Goal: Find specific page/section: Find specific page/section

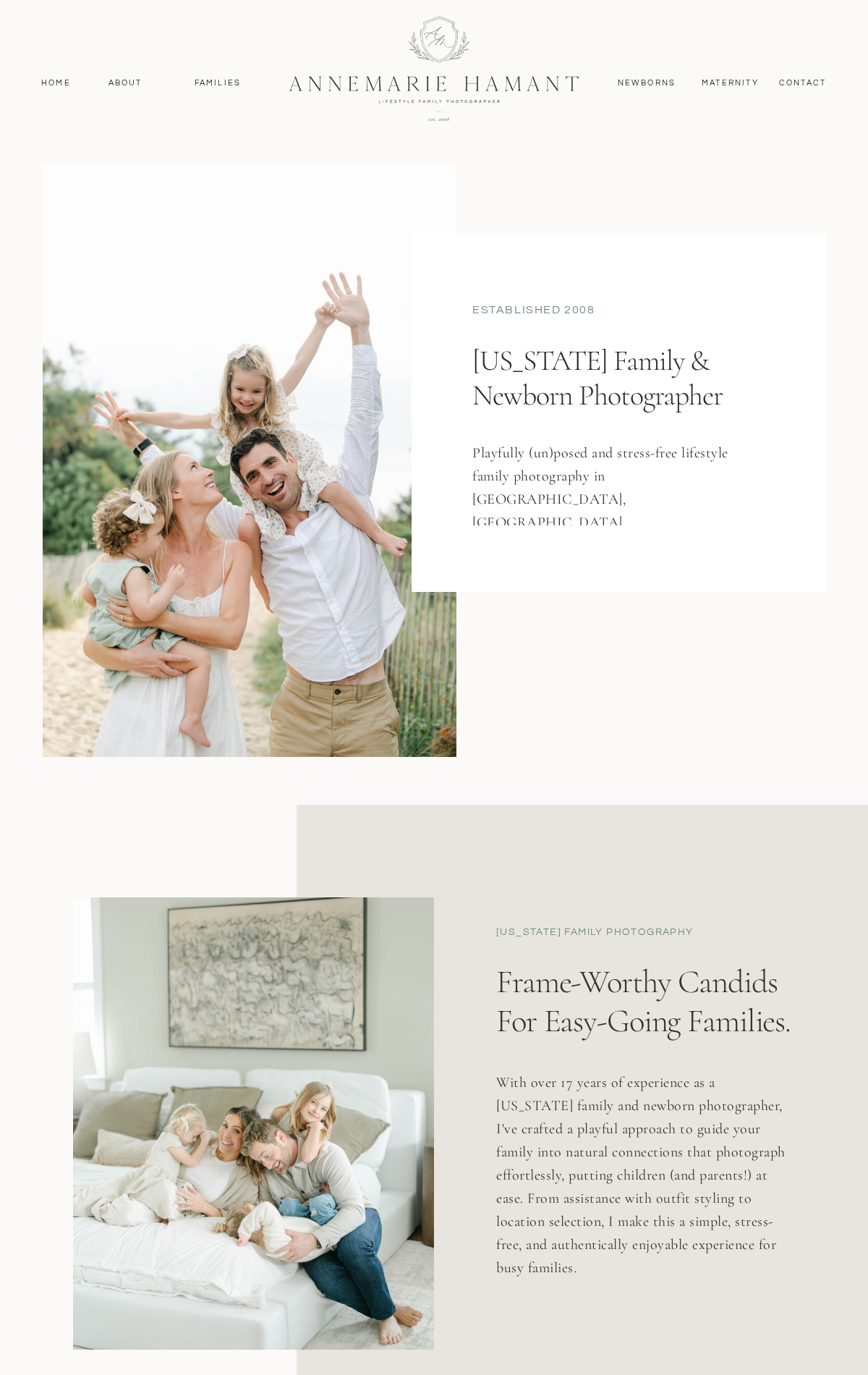
scroll to position [7673, 0]
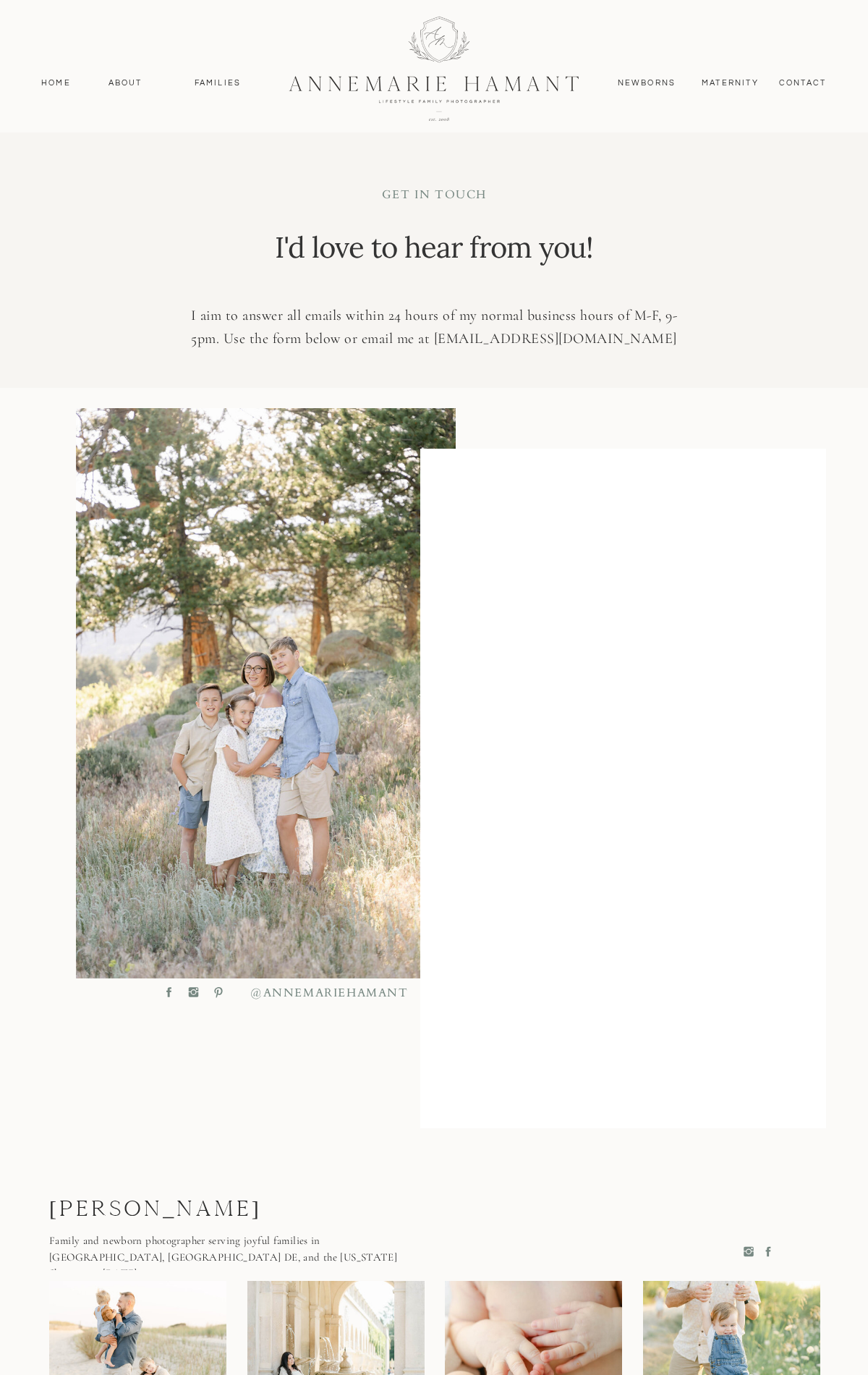
scroll to position [458, 0]
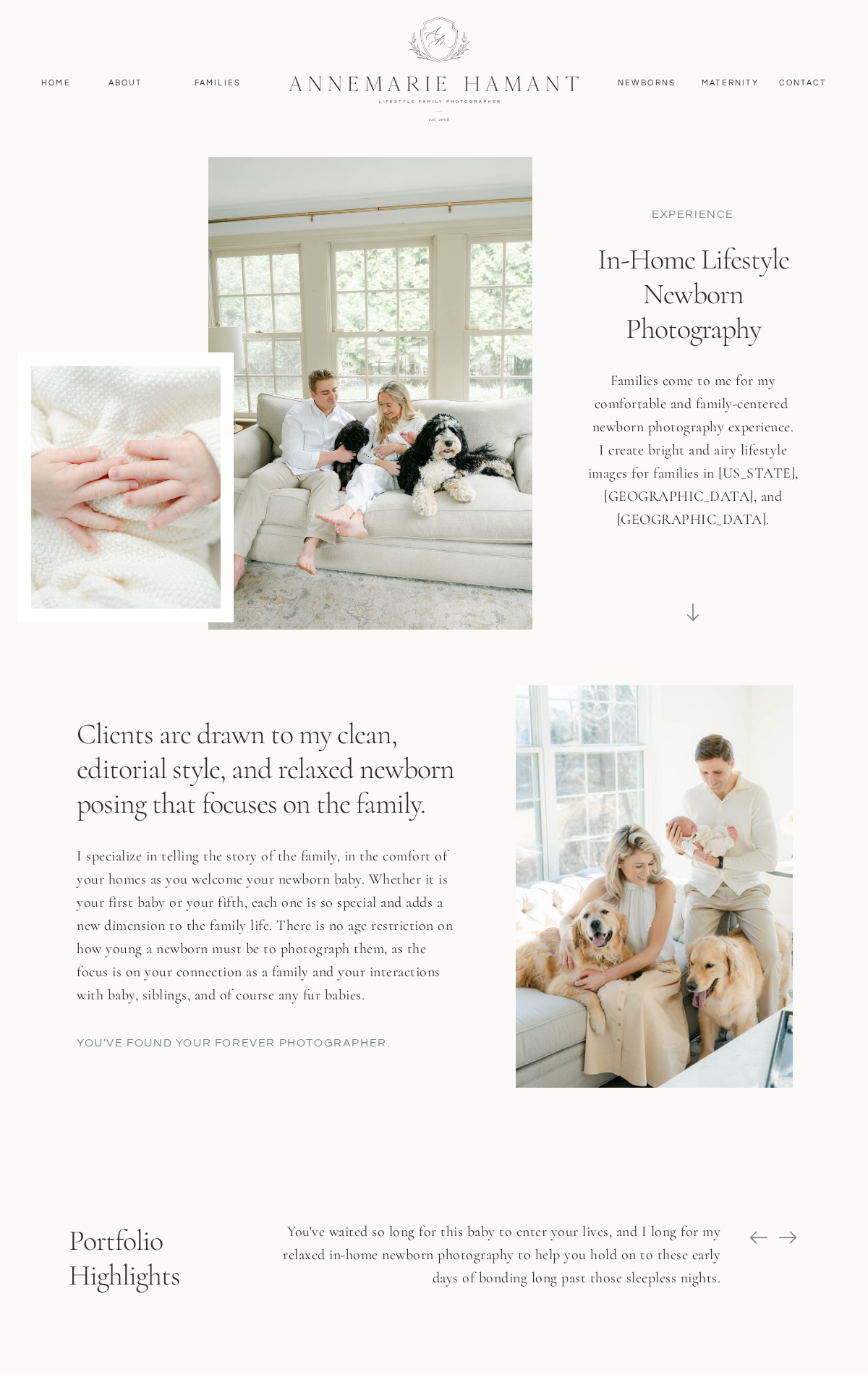
scroll to position [12609, 0]
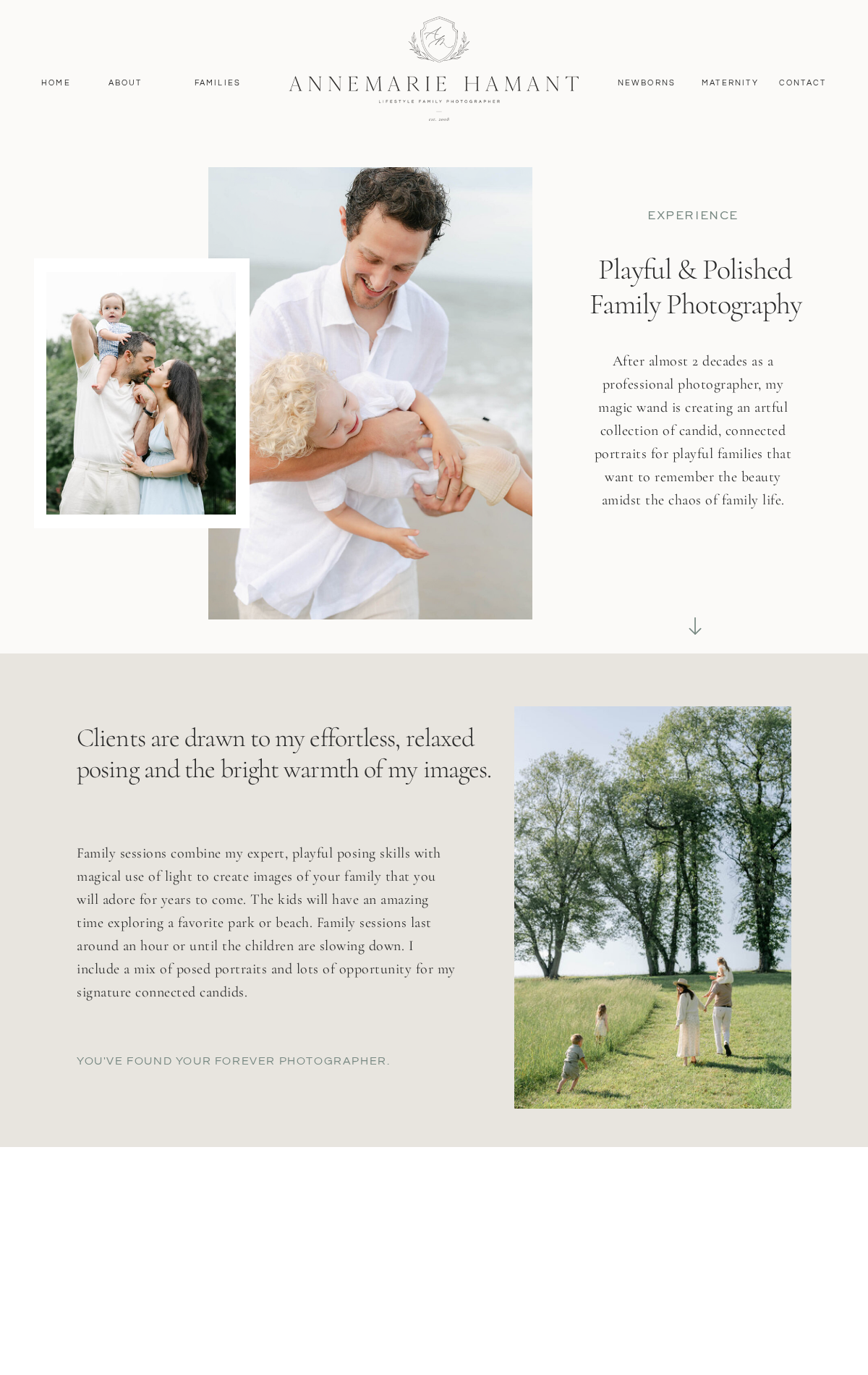
scroll to position [11007, 0]
